Goal: Navigation & Orientation: Understand site structure

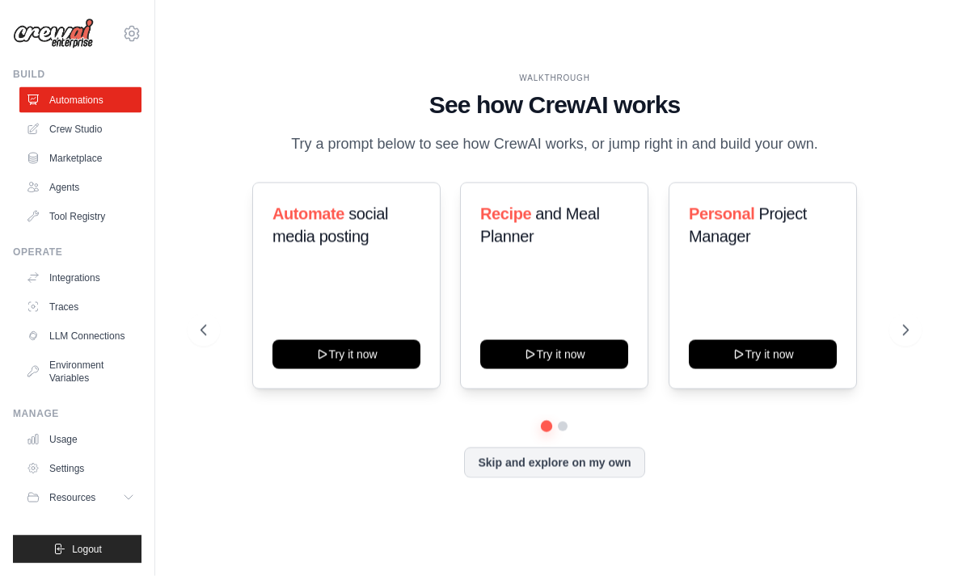
scroll to position [52, 0]
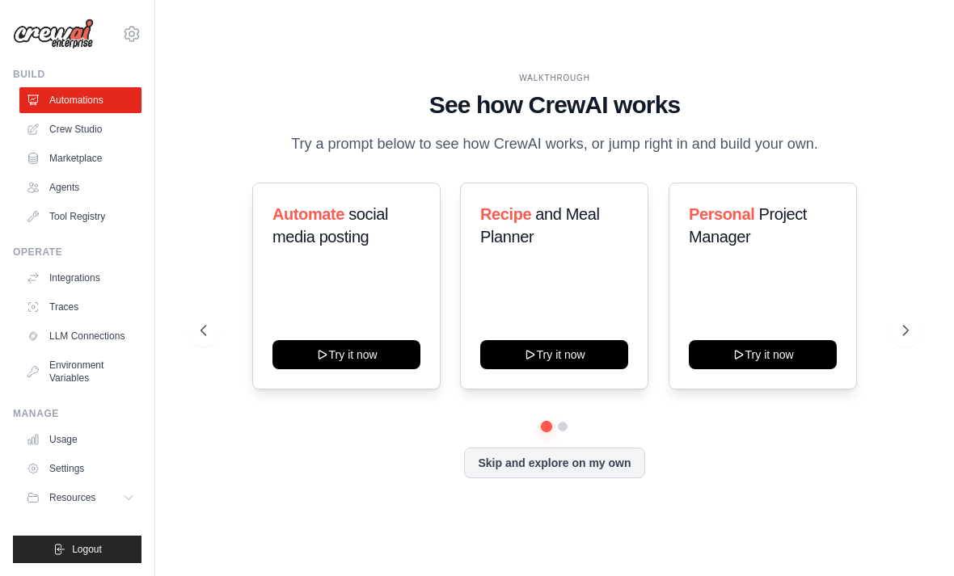
click at [132, 499] on icon at bounding box center [128, 497] width 13 height 13
click at [112, 153] on link "Marketplace" at bounding box center [80, 159] width 122 height 26
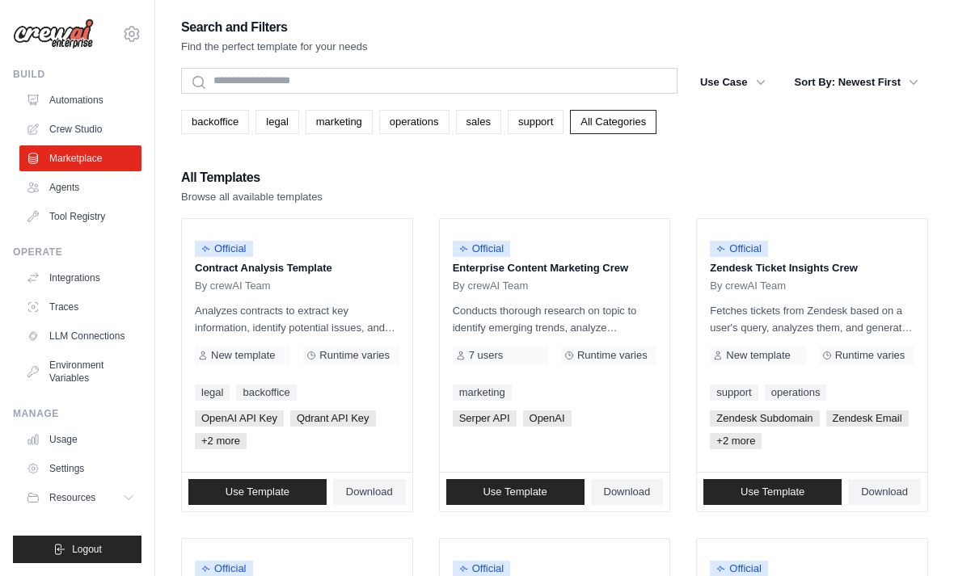
click at [110, 331] on link "LLM Connections" at bounding box center [80, 336] width 122 height 26
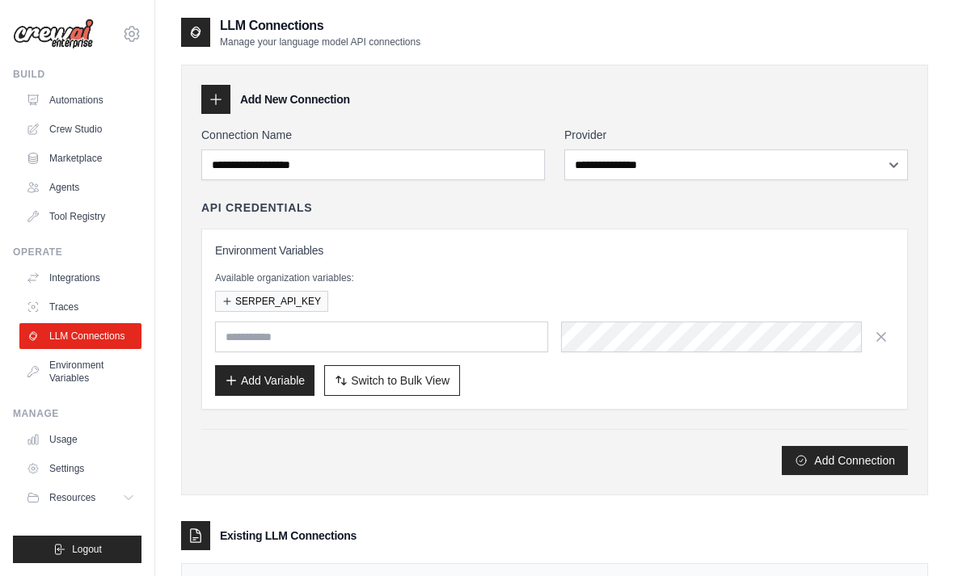
click at [121, 242] on ul "Build Automations Crew Studio Marketplace Agents" at bounding box center [77, 316] width 129 height 496
click at [99, 238] on ul "Build Automations Crew Studio Marketplace Agents" at bounding box center [77, 316] width 129 height 496
click at [91, 244] on ul "Build Automations Crew Studio Marketplace Agents" at bounding box center [77, 316] width 129 height 496
click at [61, 228] on link "Tool Registry" at bounding box center [80, 217] width 122 height 26
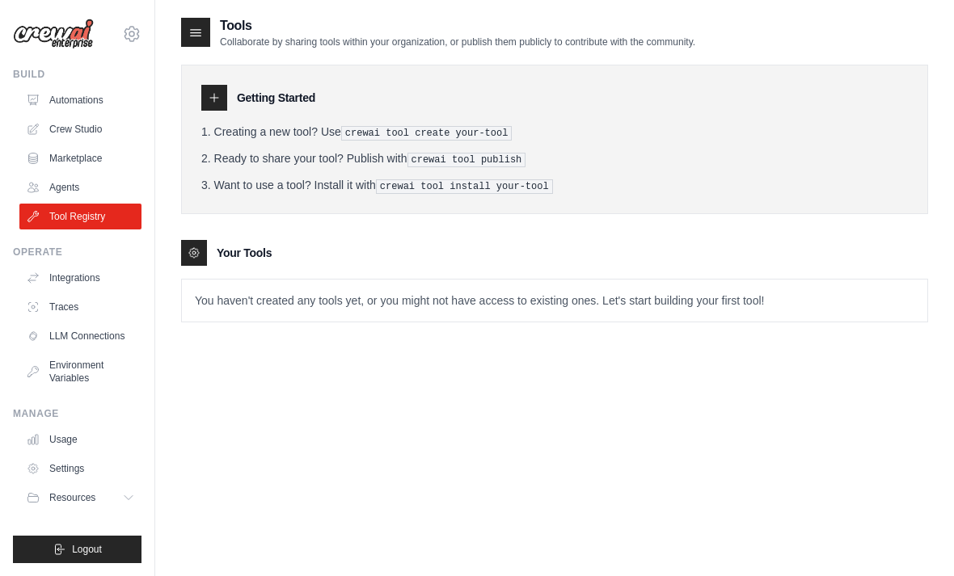
click at [65, 229] on link "Tool Registry" at bounding box center [80, 217] width 122 height 26
click at [49, 227] on link "Tool Registry" at bounding box center [80, 217] width 122 height 26
click at [101, 229] on link "Tool Registry" at bounding box center [80, 217] width 122 height 26
click at [120, 219] on link "Tool Registry" at bounding box center [80, 217] width 122 height 26
click at [130, 270] on link "Integrations" at bounding box center [80, 278] width 122 height 26
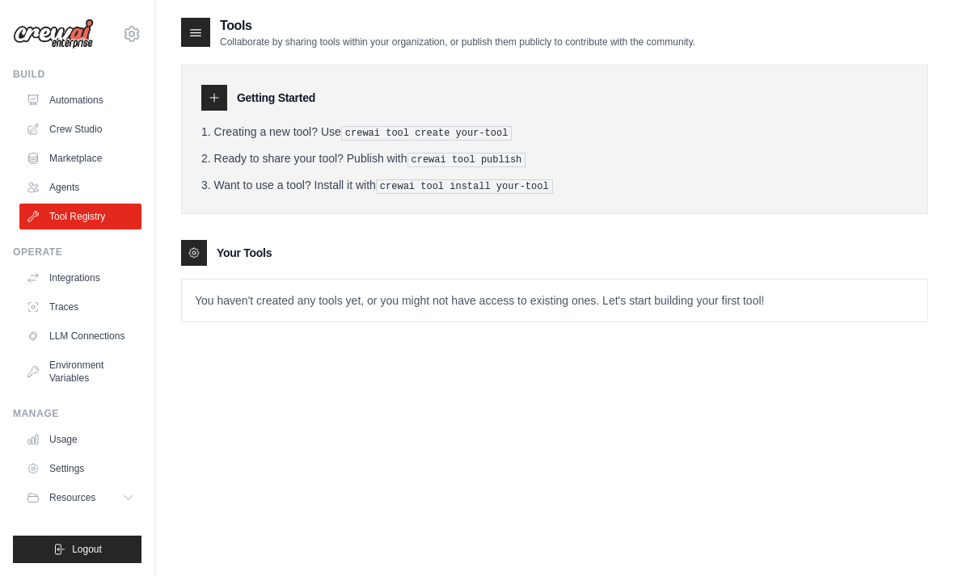
click at [103, 327] on link "LLM Connections" at bounding box center [80, 336] width 122 height 26
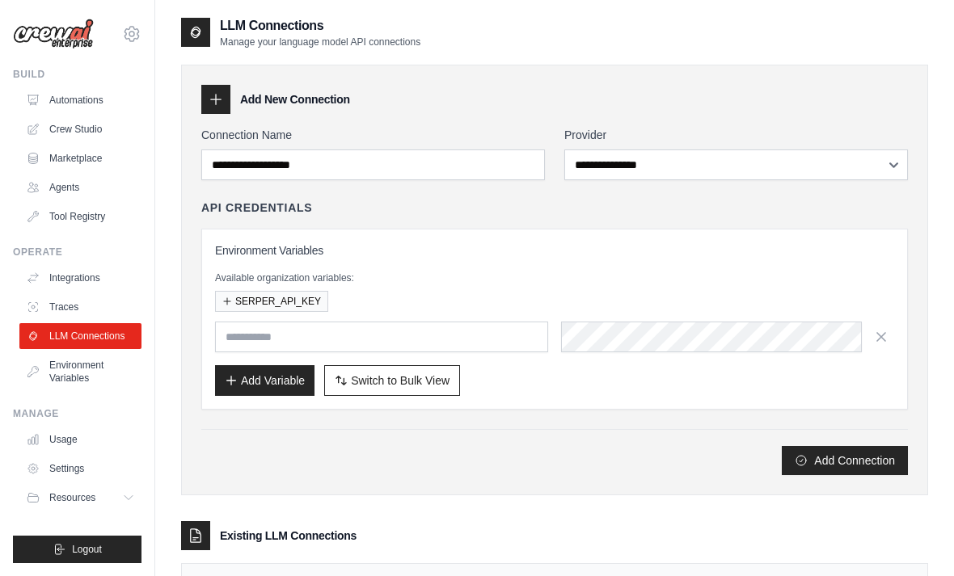
click at [127, 205] on link "Tool Registry" at bounding box center [80, 217] width 122 height 26
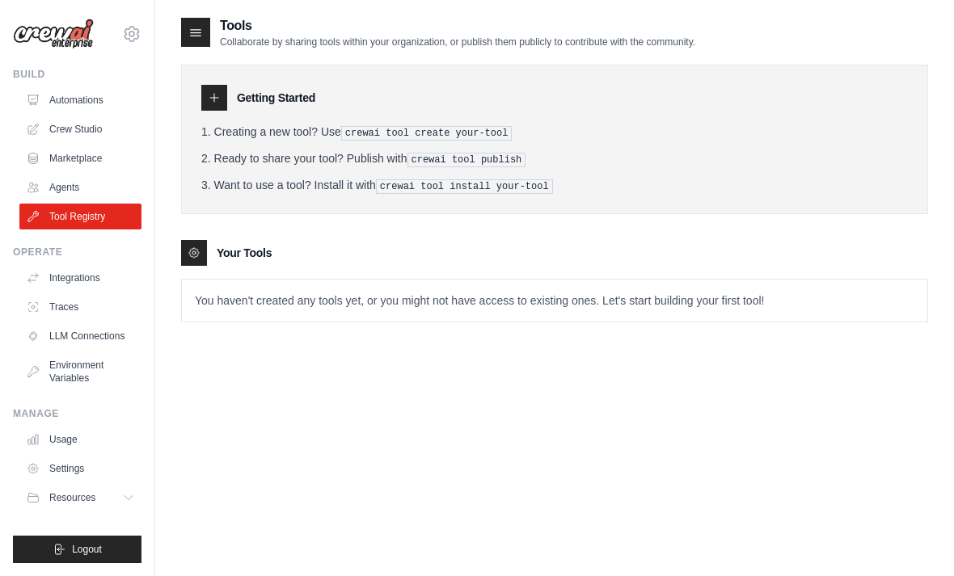
click at [120, 198] on link "Agents" at bounding box center [80, 188] width 122 height 26
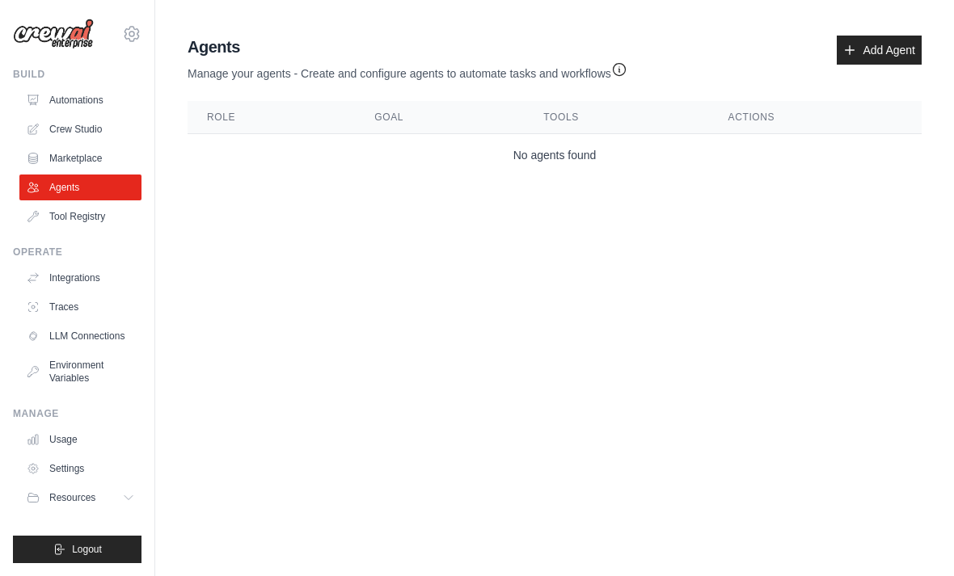
click at [113, 169] on link "Marketplace" at bounding box center [80, 159] width 122 height 26
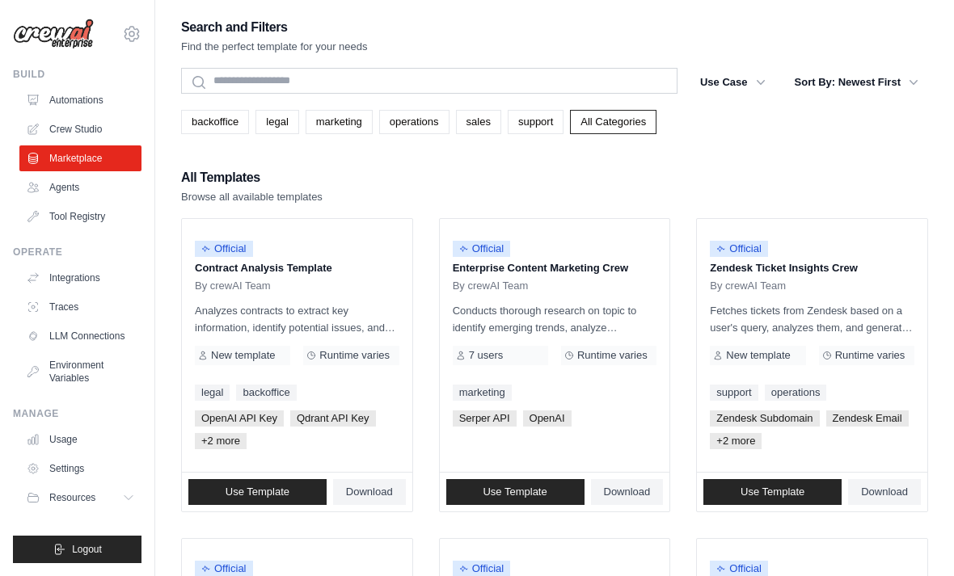
click at [121, 146] on link "Marketplace" at bounding box center [80, 159] width 122 height 26
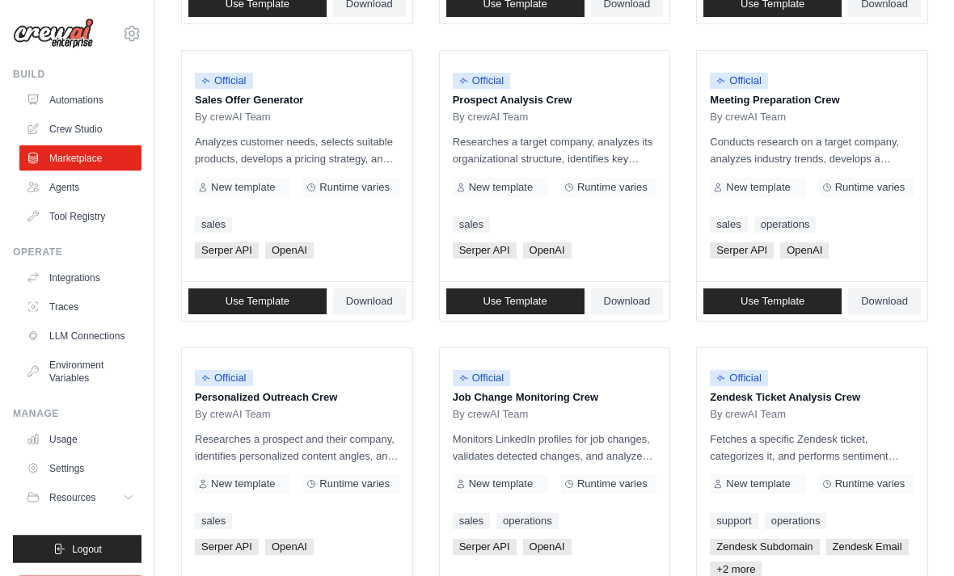
scroll to position [488, 0]
click at [65, 92] on link "Automations" at bounding box center [80, 100] width 122 height 26
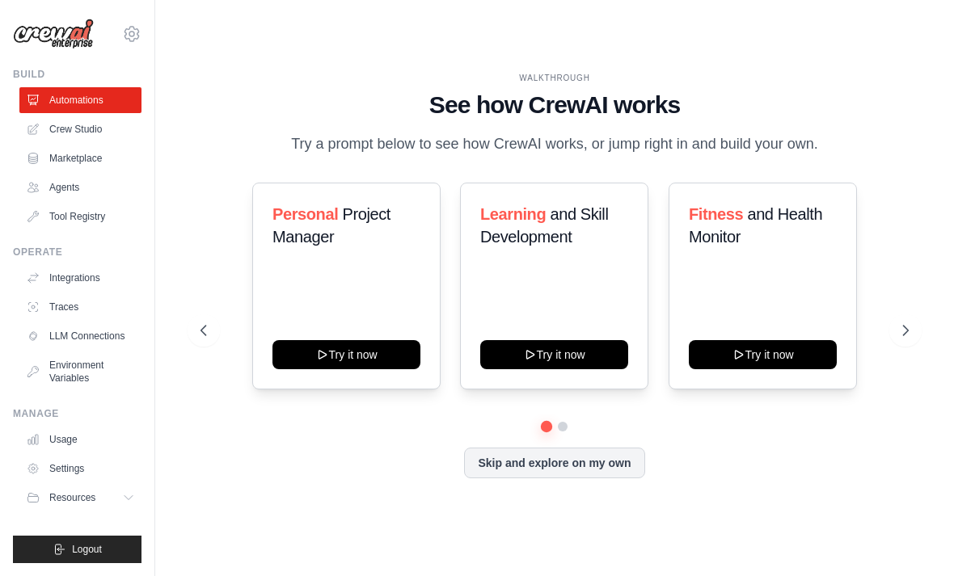
click at [51, 121] on link "Crew Studio" at bounding box center [80, 129] width 122 height 26
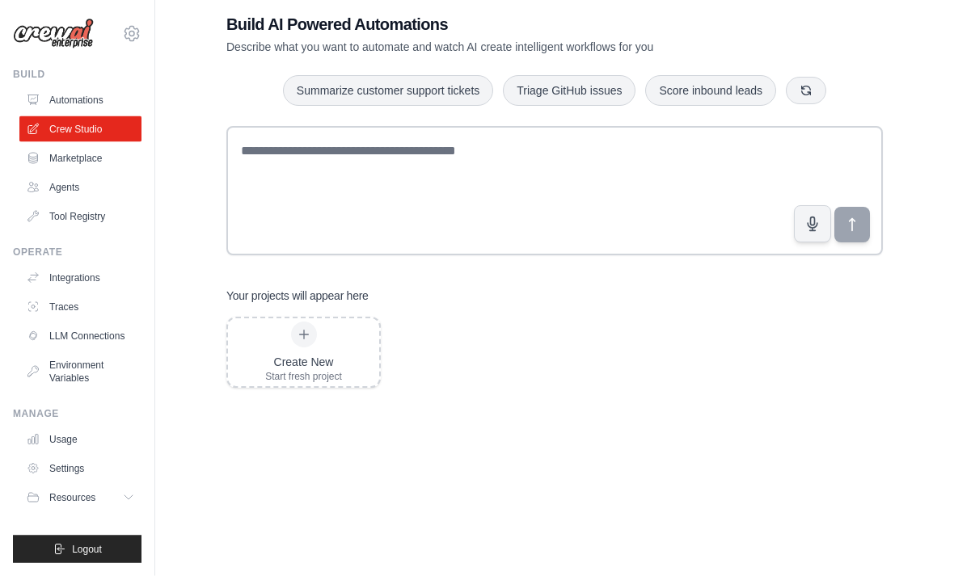
scroll to position [32, 0]
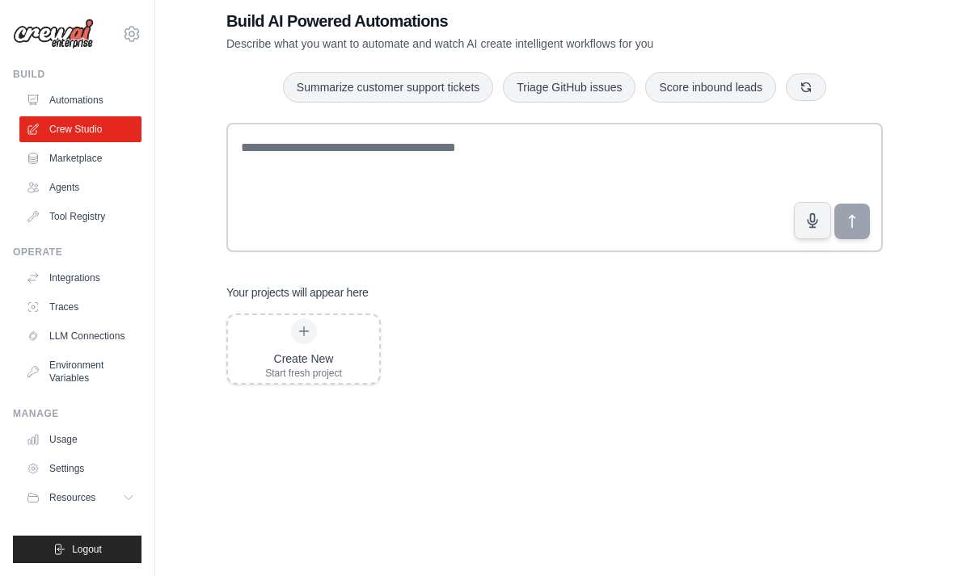
click at [60, 441] on link "Usage" at bounding box center [80, 440] width 122 height 26
